Goal: Navigation & Orientation: Find specific page/section

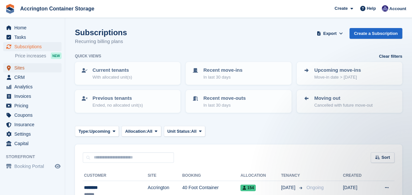
click at [31, 68] on span "Sites" at bounding box center [33, 67] width 39 height 9
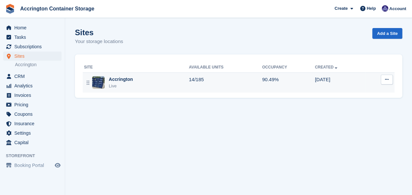
click at [232, 81] on td "14/185" at bounding box center [225, 82] width 73 height 20
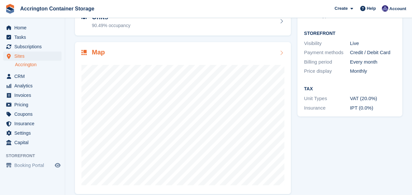
scroll to position [76, 0]
